Goal: Task Accomplishment & Management: Manage account settings

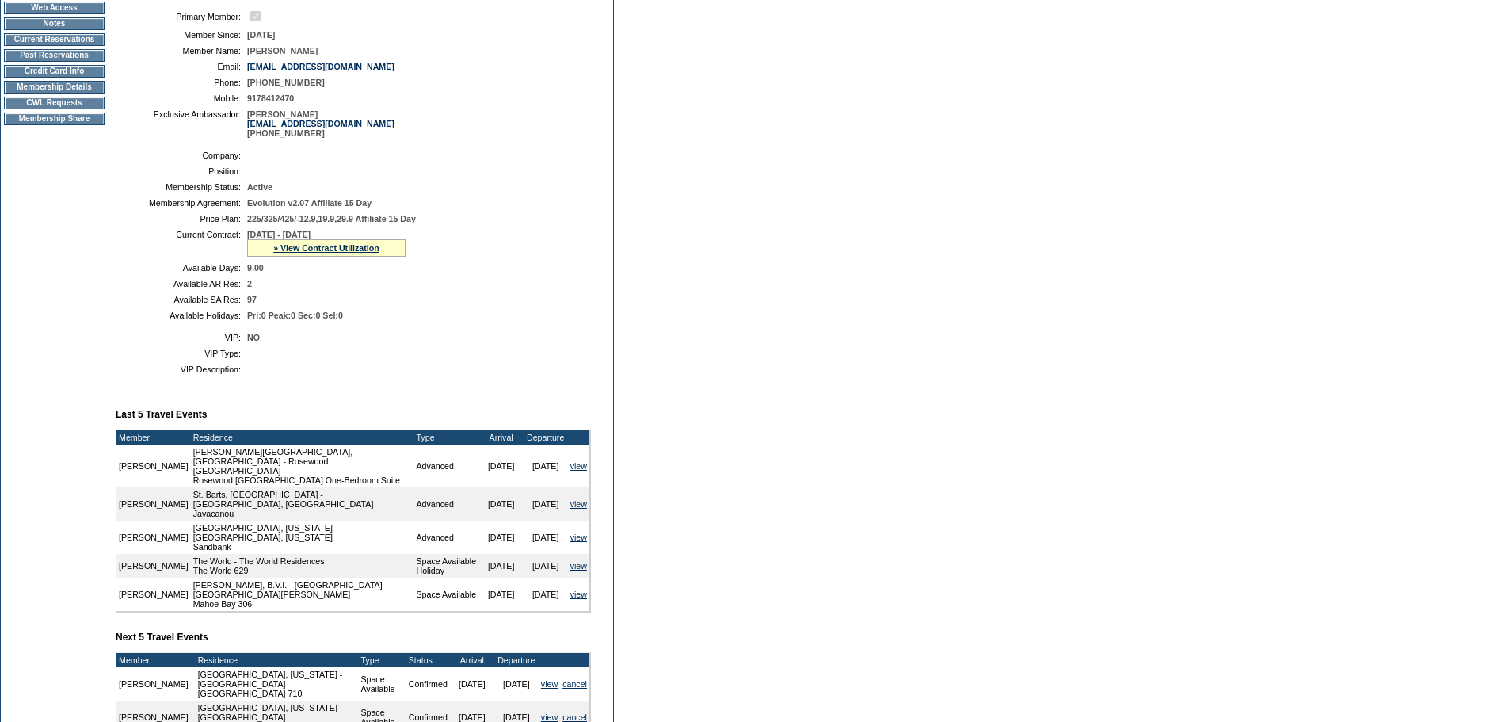
scroll to position [479, 0]
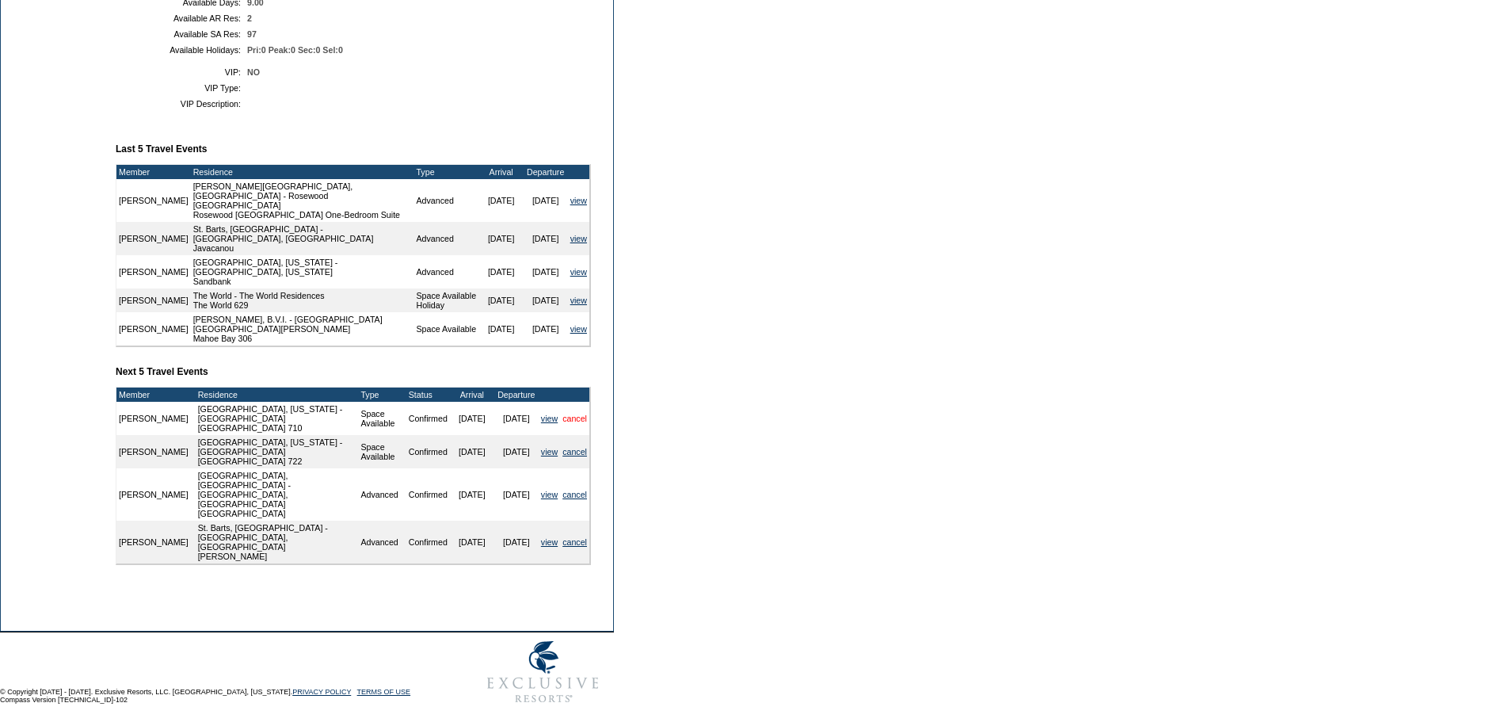
click at [578, 423] on link "cancel" at bounding box center [575, 419] width 25 height 10
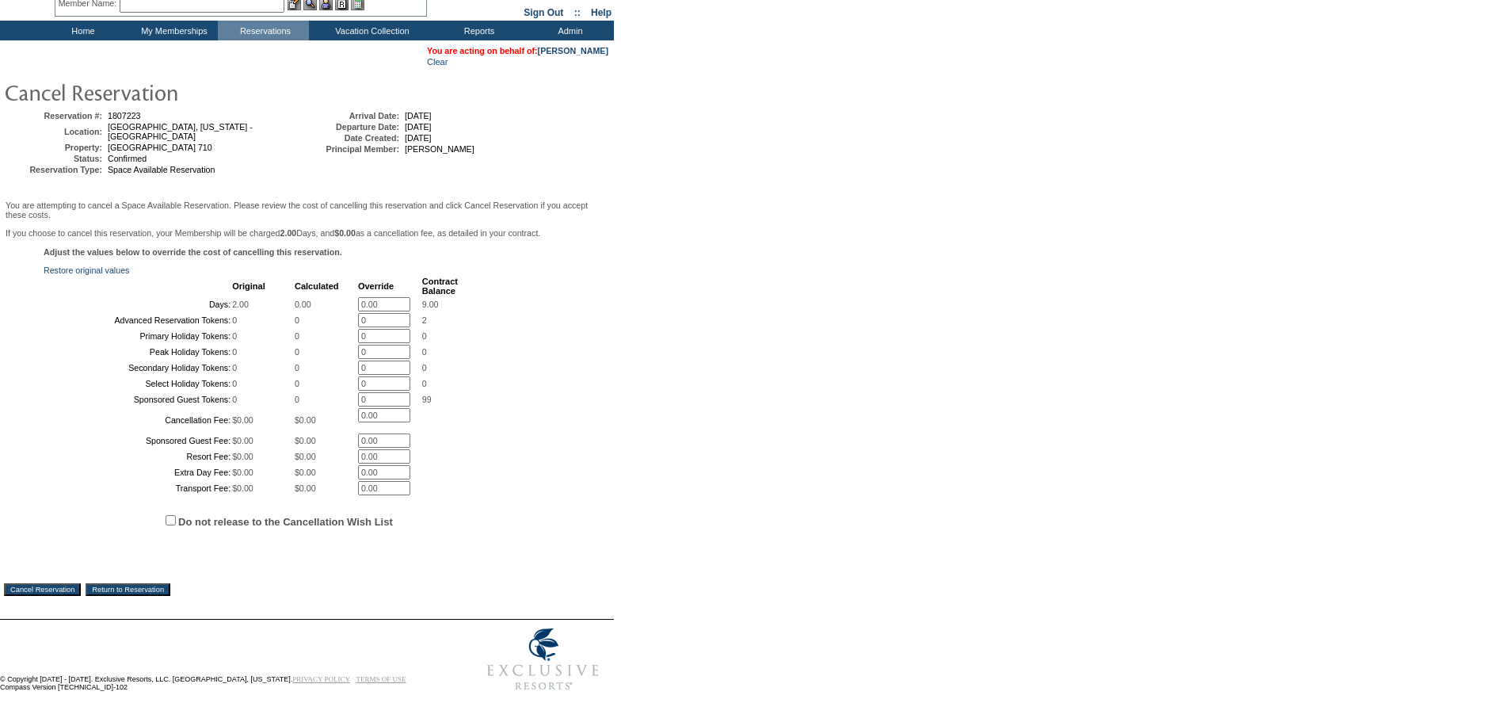
scroll to position [210, 0]
click at [64, 585] on input "Cancel Reservation" at bounding box center [42, 589] width 77 height 13
click at [174, 525] on input "Do not release to the Cancellation Wish List" at bounding box center [171, 520] width 10 height 10
checkbox input "true"
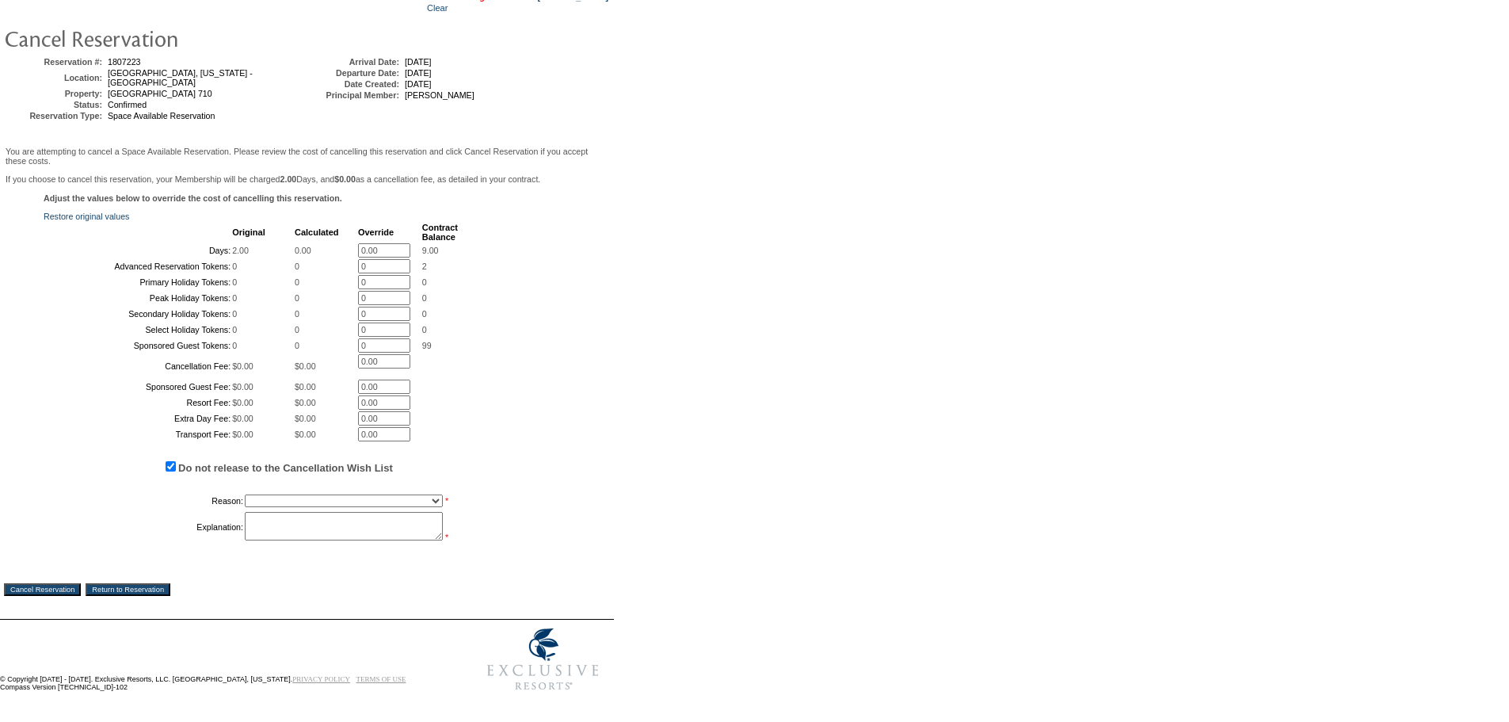
click at [303, 507] on select "Creating Continuous Stay Days Booked After Cancellation Experiential / Hotel / …" at bounding box center [344, 500] width 198 height 13
select select "1030"
click at [245, 507] on select "Creating Continuous Stay Days Booked After Cancellation Experiential / Hotel / …" at bounding box center [344, 500] width 198 height 13
drag, startPoint x: 391, startPoint y: 664, endPoint x: 400, endPoint y: 677, distance: 16.0
click at [392, 540] on textarea at bounding box center [344, 526] width 198 height 29
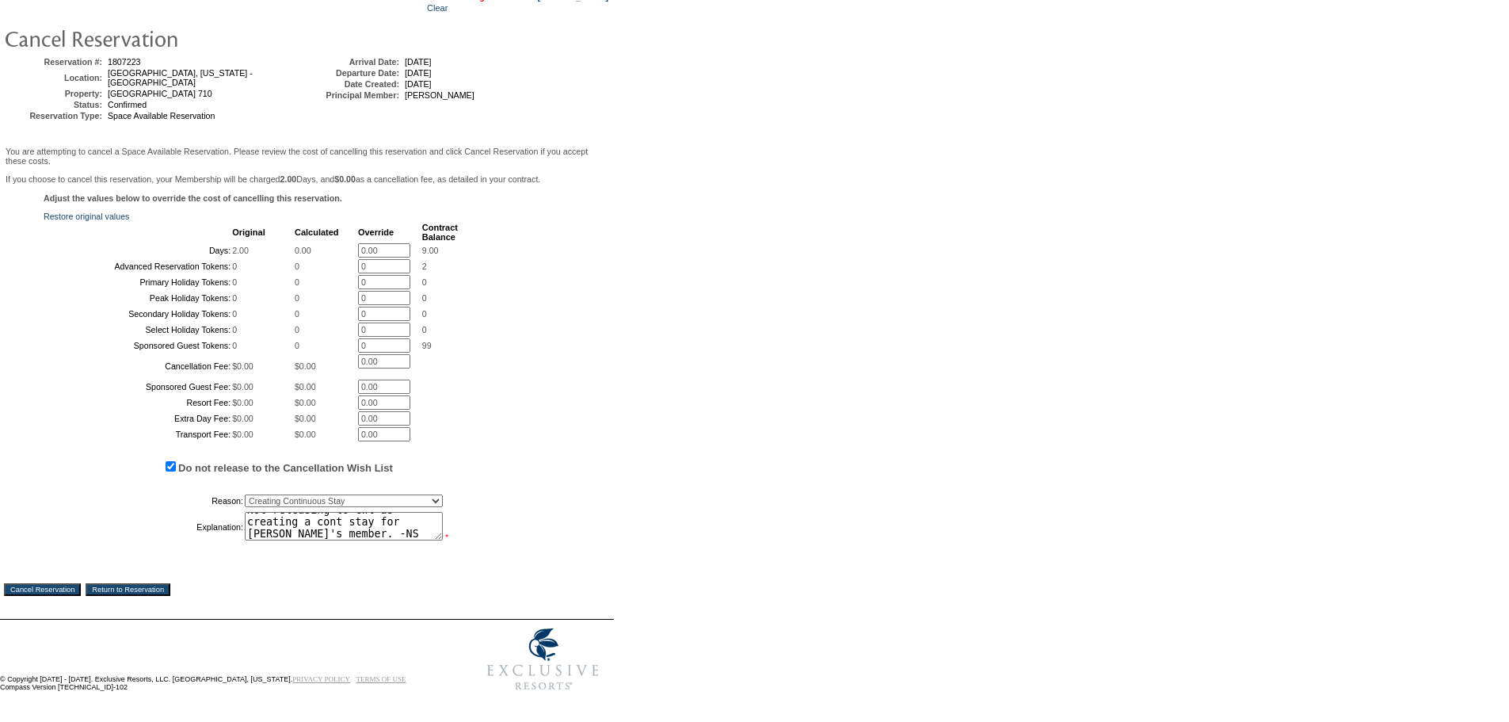
scroll to position [12, 0]
type textarea "Not releasing to CWl as creating a cont stay for Alejandra's member. -NS"
click at [43, 596] on input "Cancel Reservation" at bounding box center [42, 589] width 77 height 13
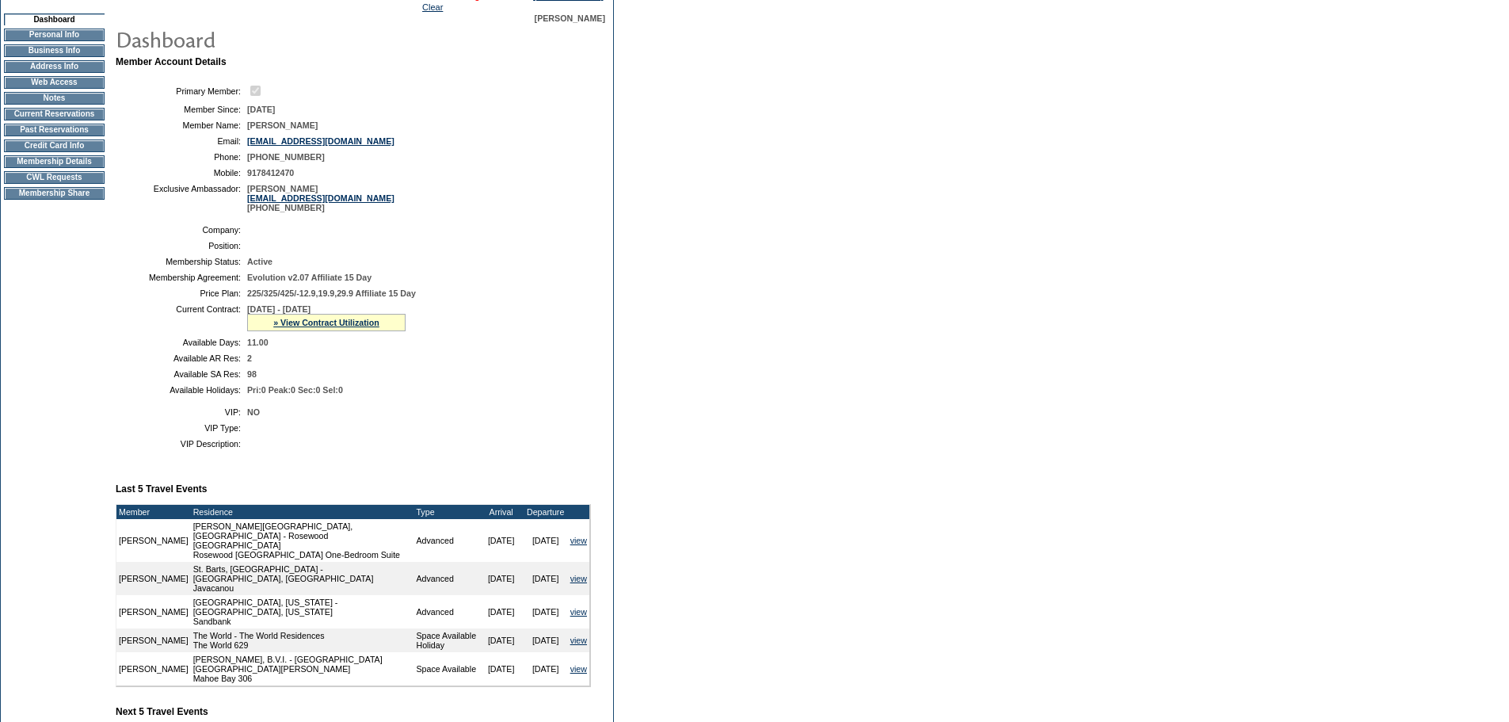
scroll to position [158, 0]
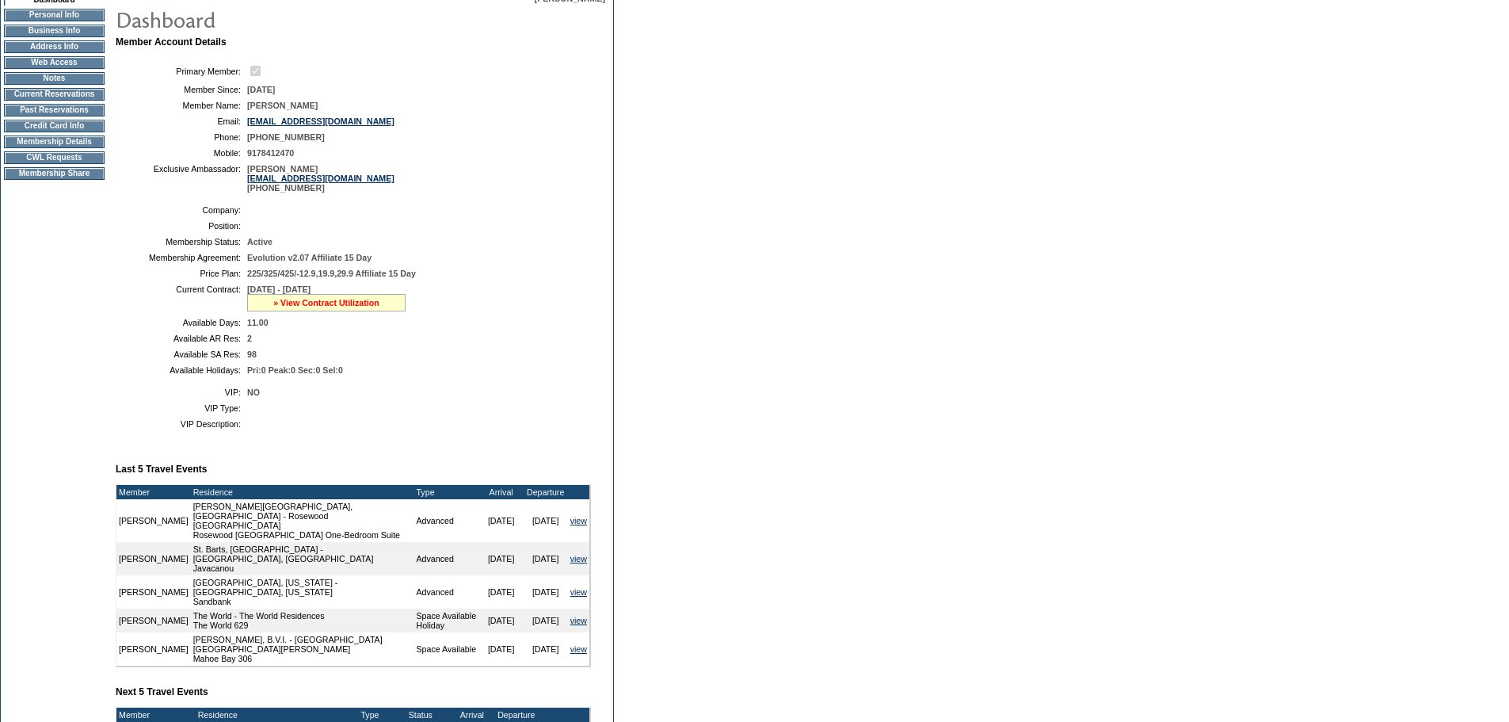
click at [338, 307] on link "» View Contract Utilization" at bounding box center [326, 303] width 106 height 10
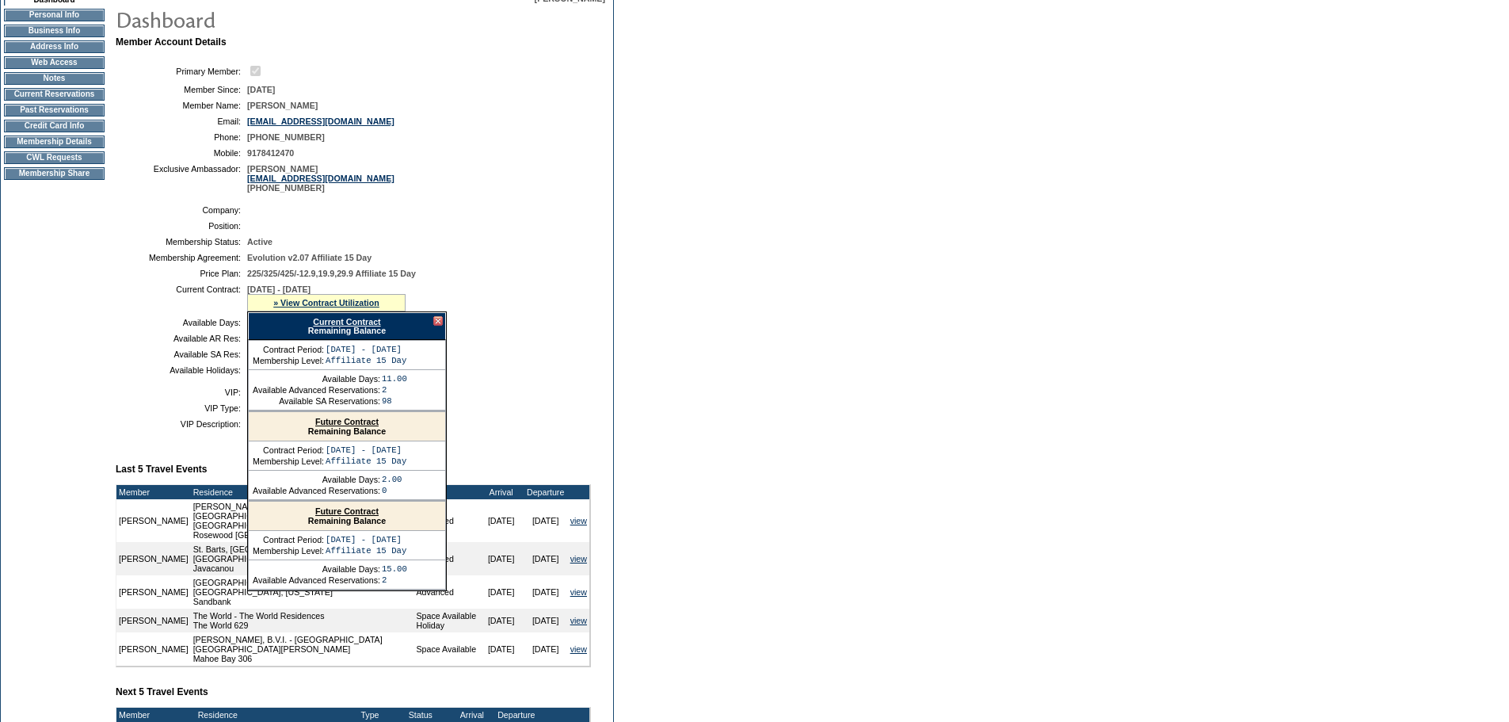
click at [349, 326] on link "Current Contract" at bounding box center [346, 322] width 67 height 10
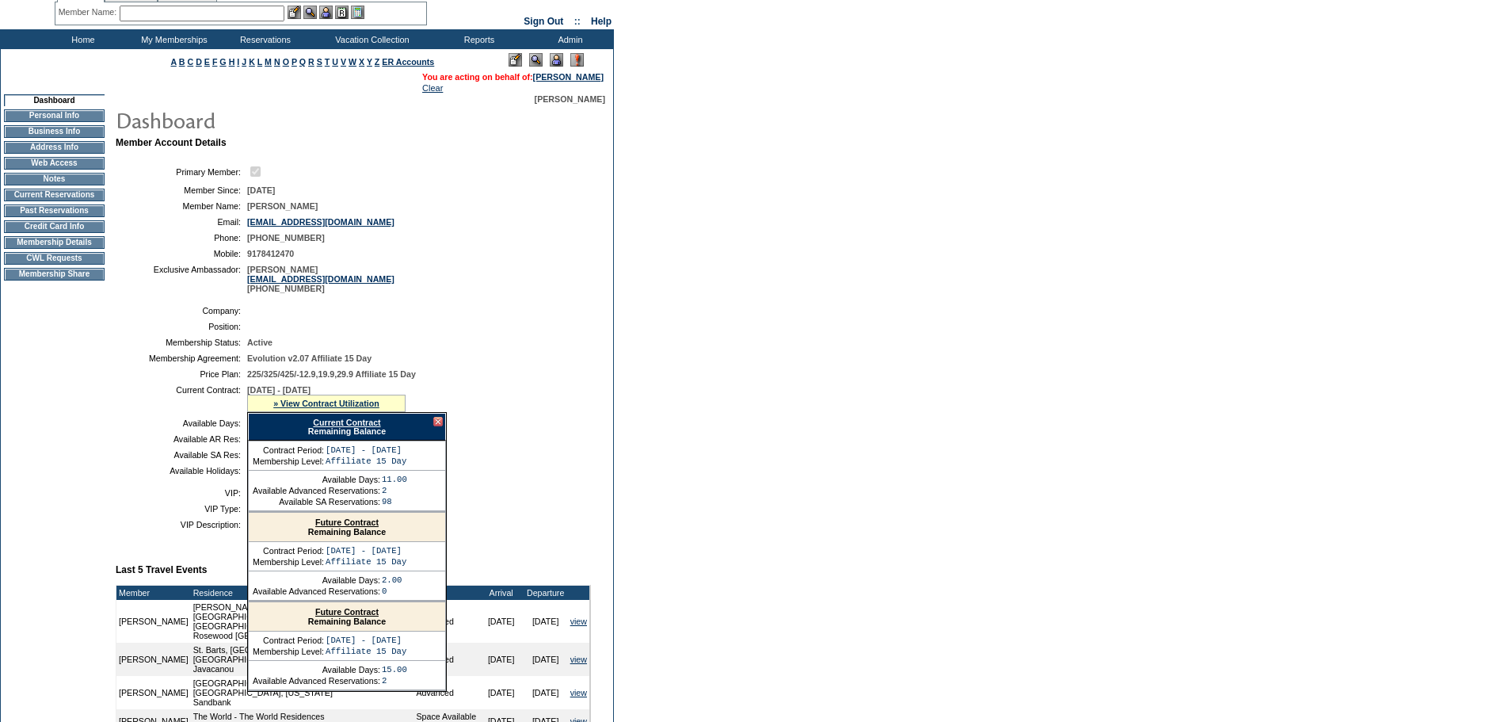
scroll to position [0, 0]
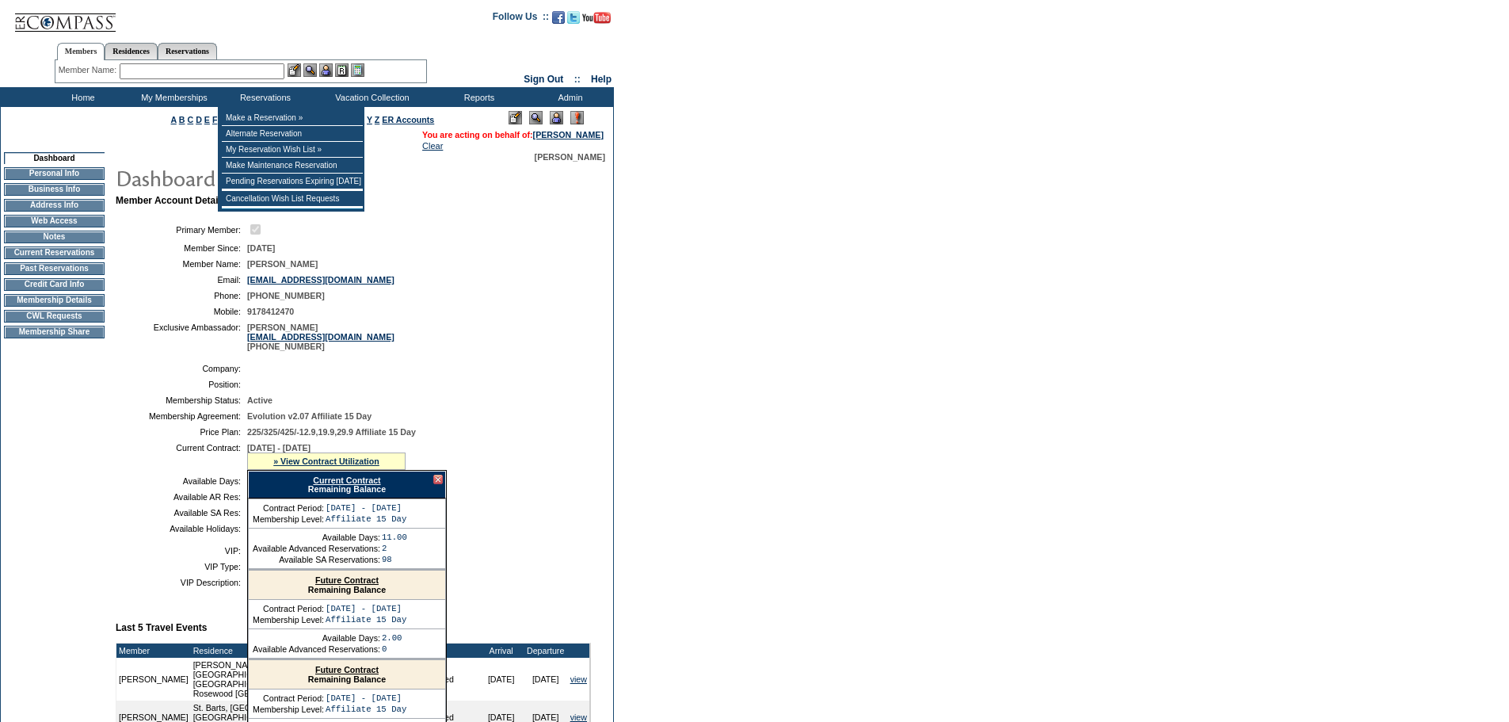
click at [264, 74] on input "text" at bounding box center [202, 71] width 165 height 16
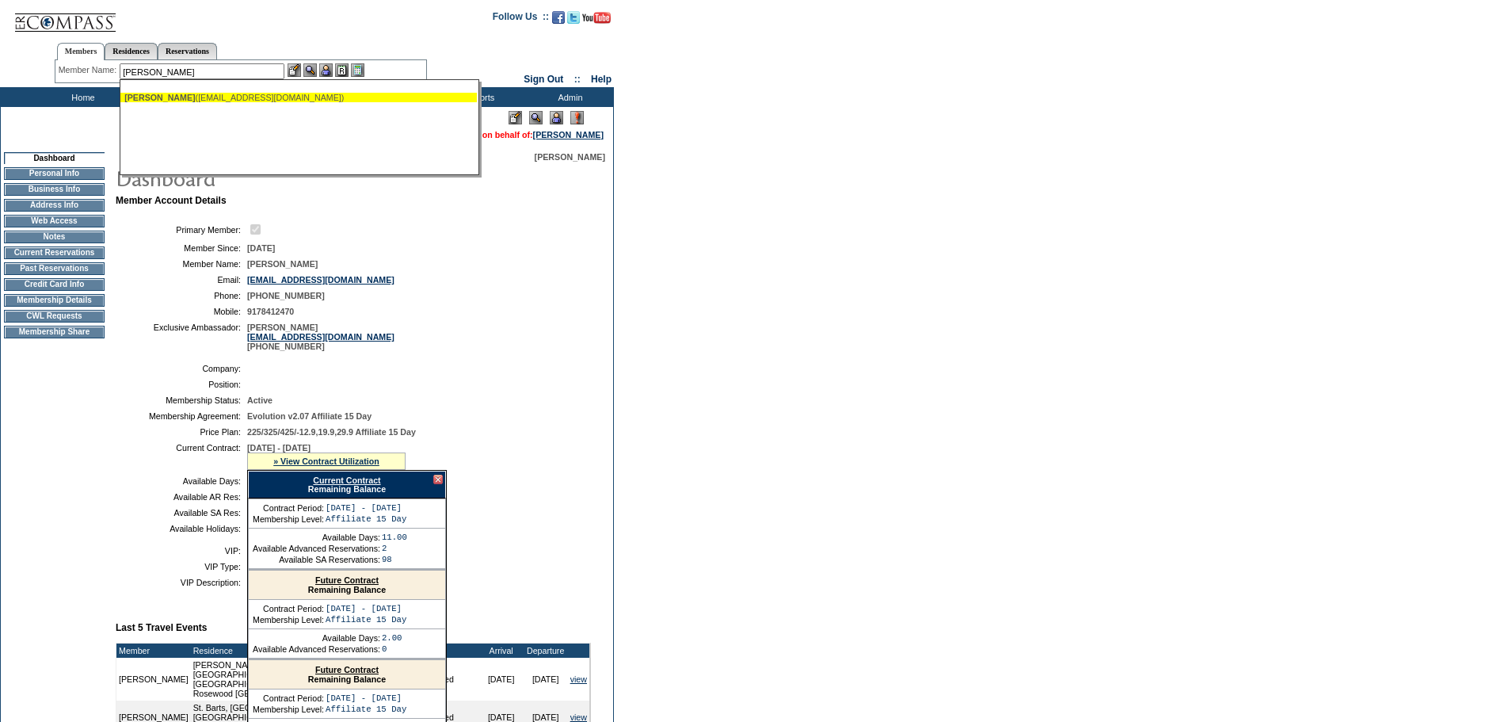
click at [282, 103] on ul "White, Lee (leewhite01@me.com)" at bounding box center [298, 97] width 357 height 17
click at [307, 95] on div "White, Lee (leewhite01@me.com)" at bounding box center [298, 98] width 349 height 10
type input "White, Lee (leewhite01@me.com)"
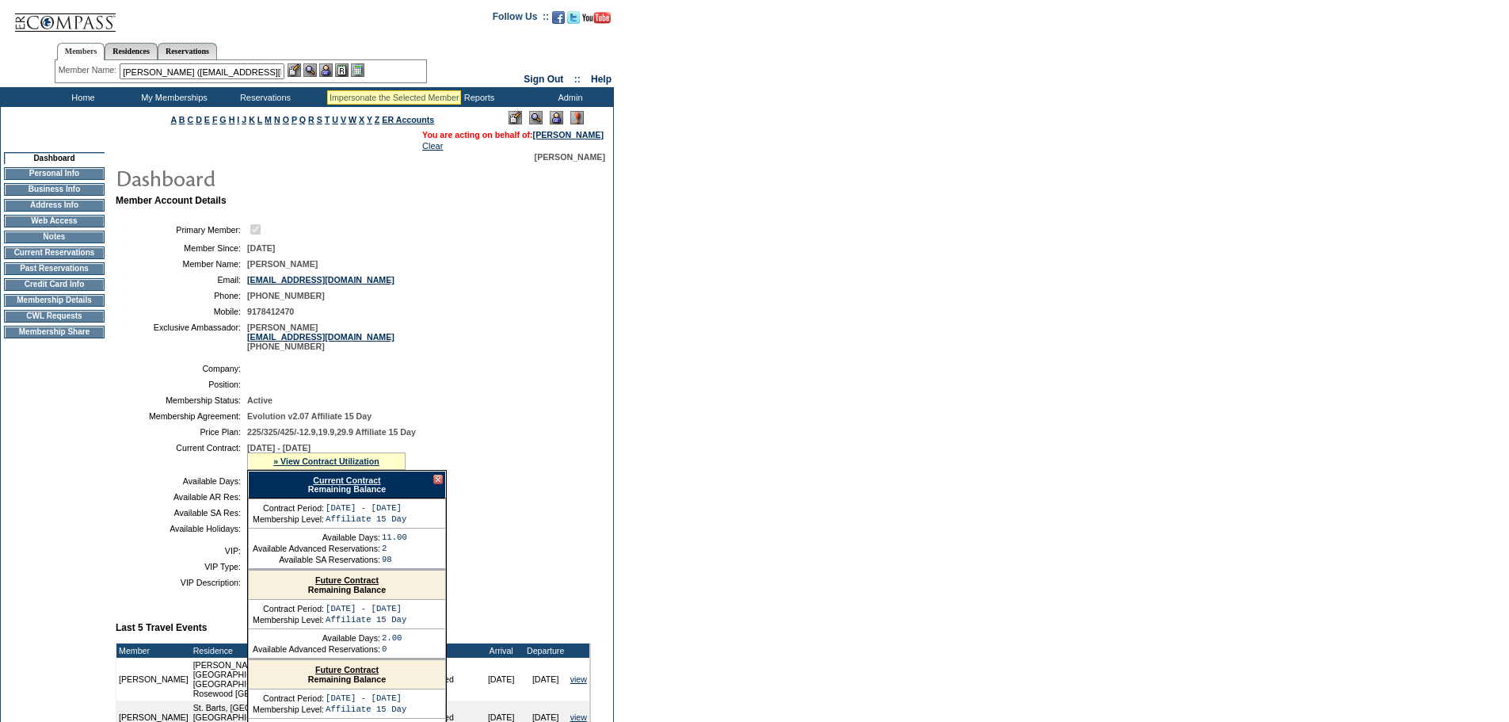
click at [327, 71] on img at bounding box center [325, 69] width 13 height 13
click at [311, 67] on img at bounding box center [309, 69] width 13 height 13
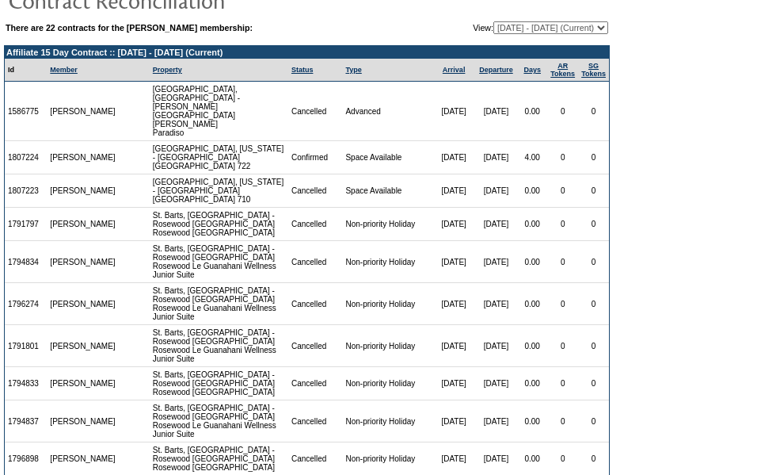
scroll to position [38, 0]
